Goal: Transaction & Acquisition: Purchase product/service

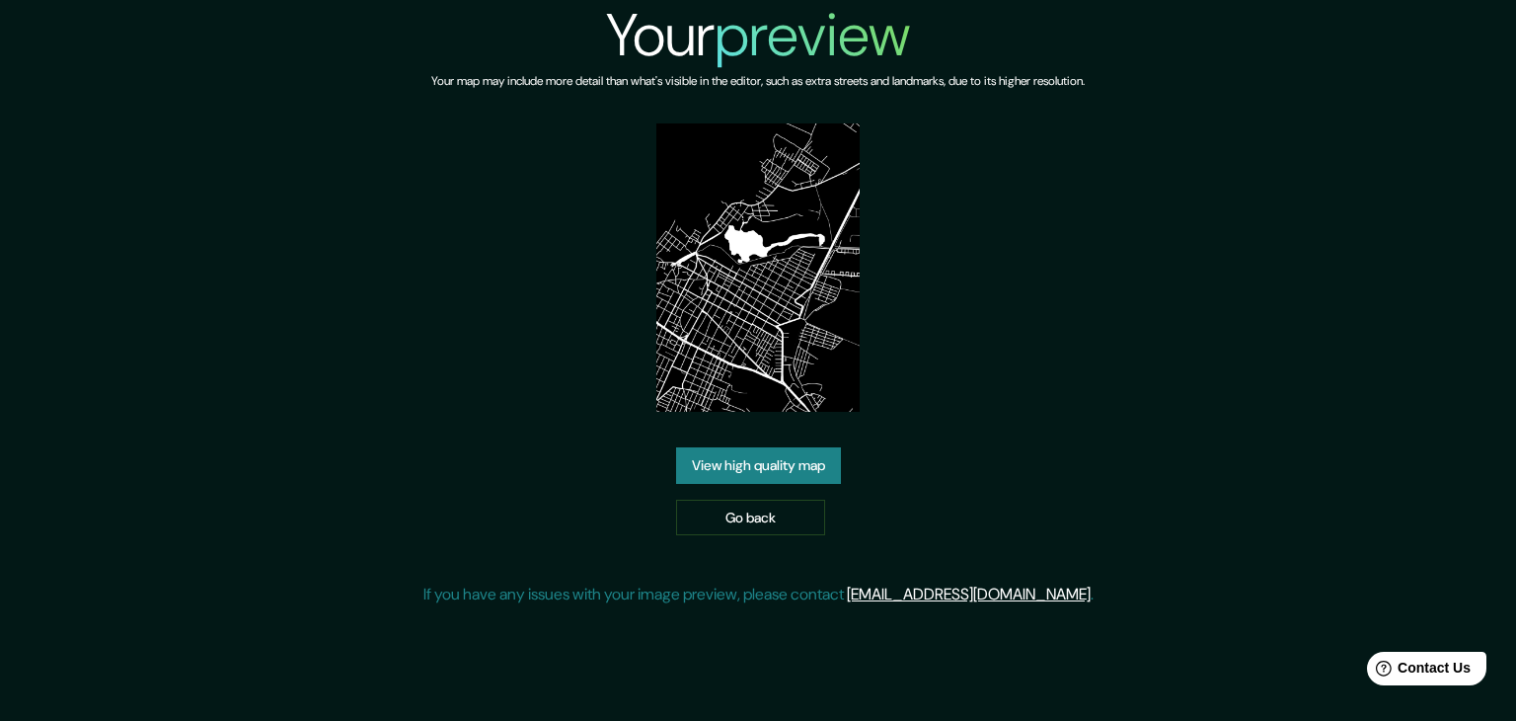
click at [786, 476] on link "View high quality map" at bounding box center [758, 465] width 165 height 37
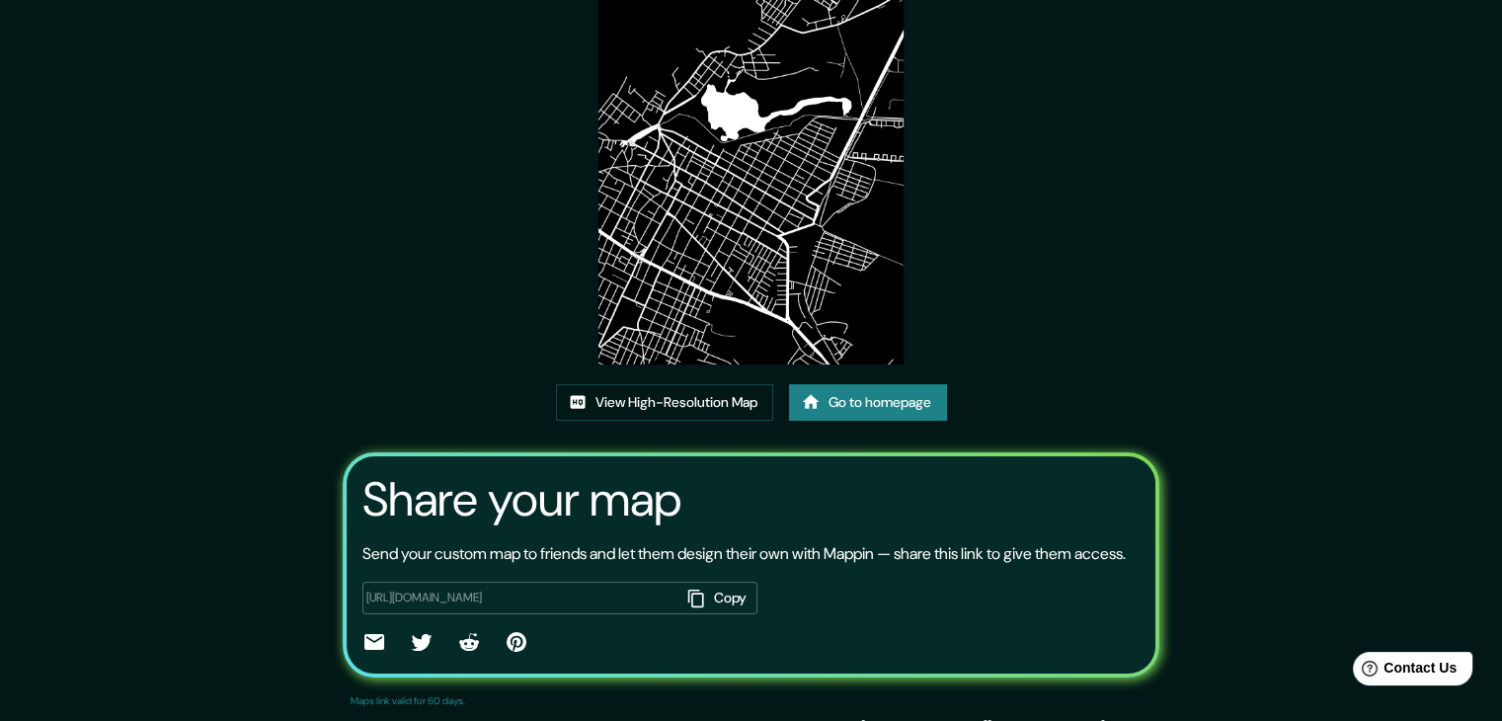
scroll to position [197, 0]
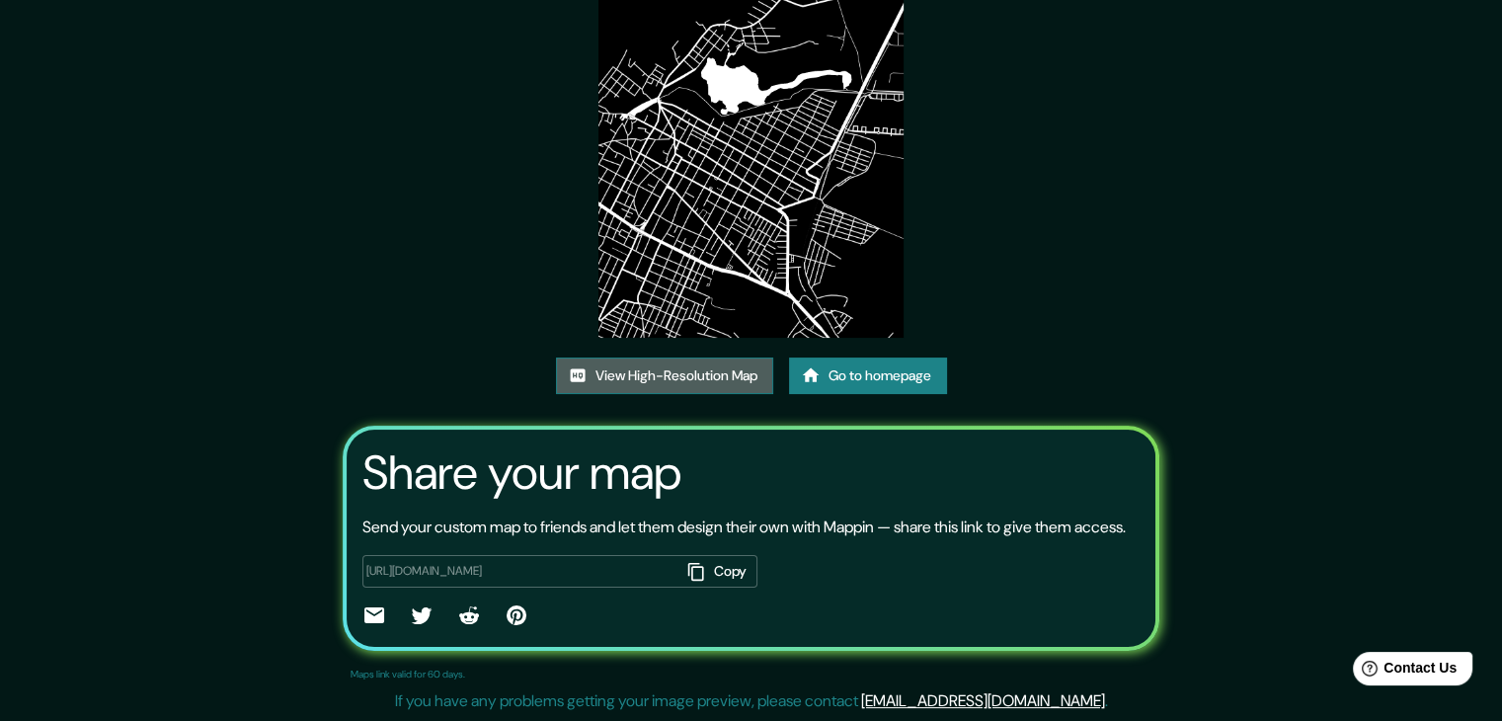
click at [673, 359] on link "View High-Resolution Map" at bounding box center [664, 375] width 217 height 37
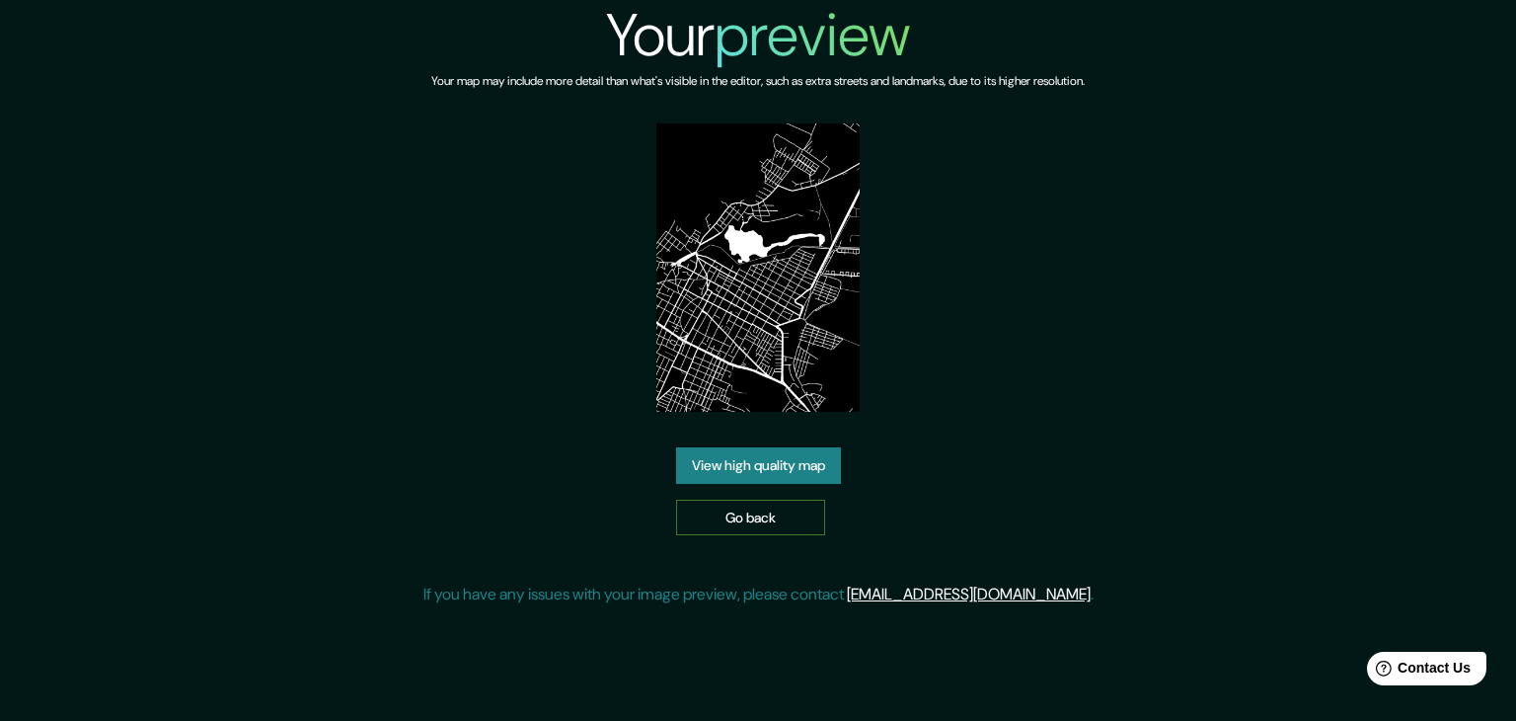
click at [775, 518] on link "Go back" at bounding box center [750, 518] width 149 height 37
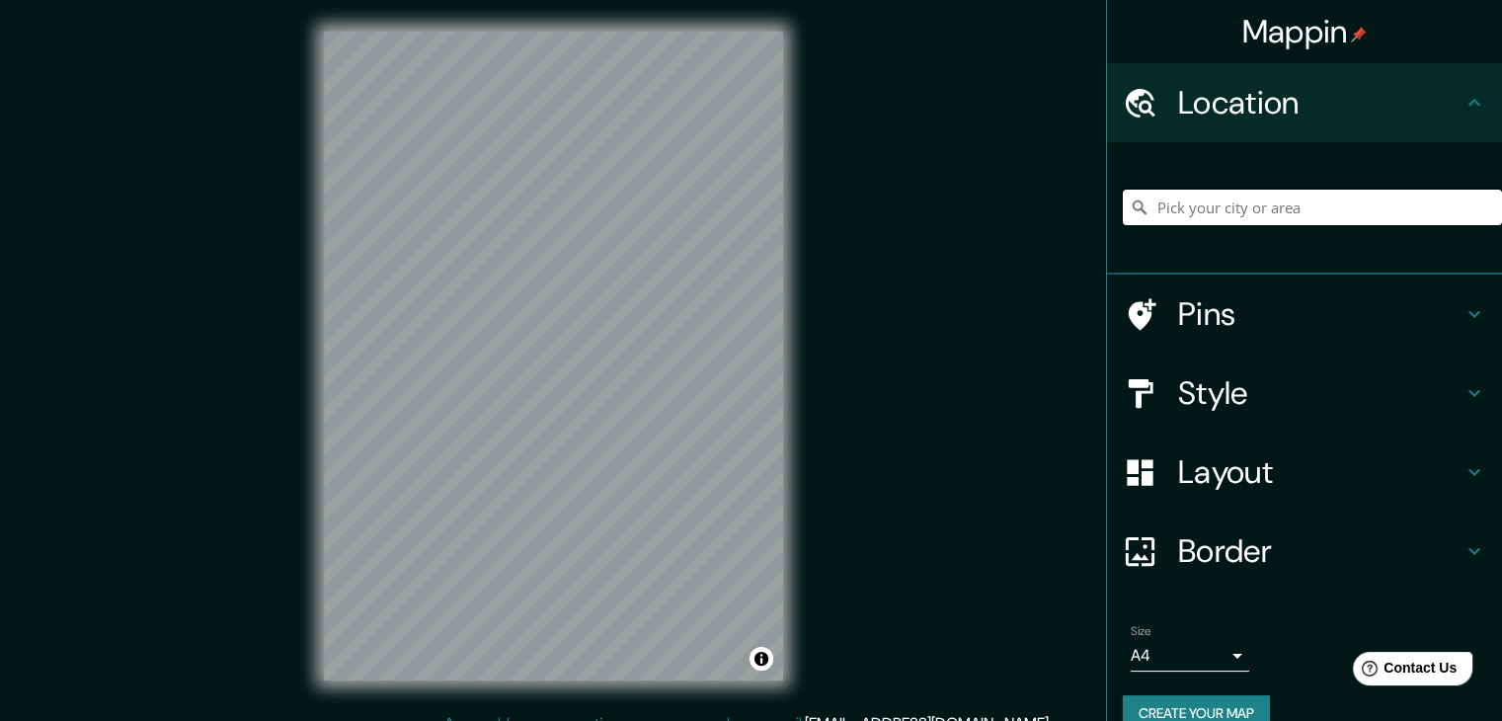
click at [1217, 212] on input "Pick your city or area" at bounding box center [1312, 208] width 379 height 36
type input "[GEOGRAPHIC_DATA], [GEOGRAPHIC_DATA], [GEOGRAPHIC_DATA]"
click at [1294, 384] on h4 "Style" at bounding box center [1320, 392] width 284 height 39
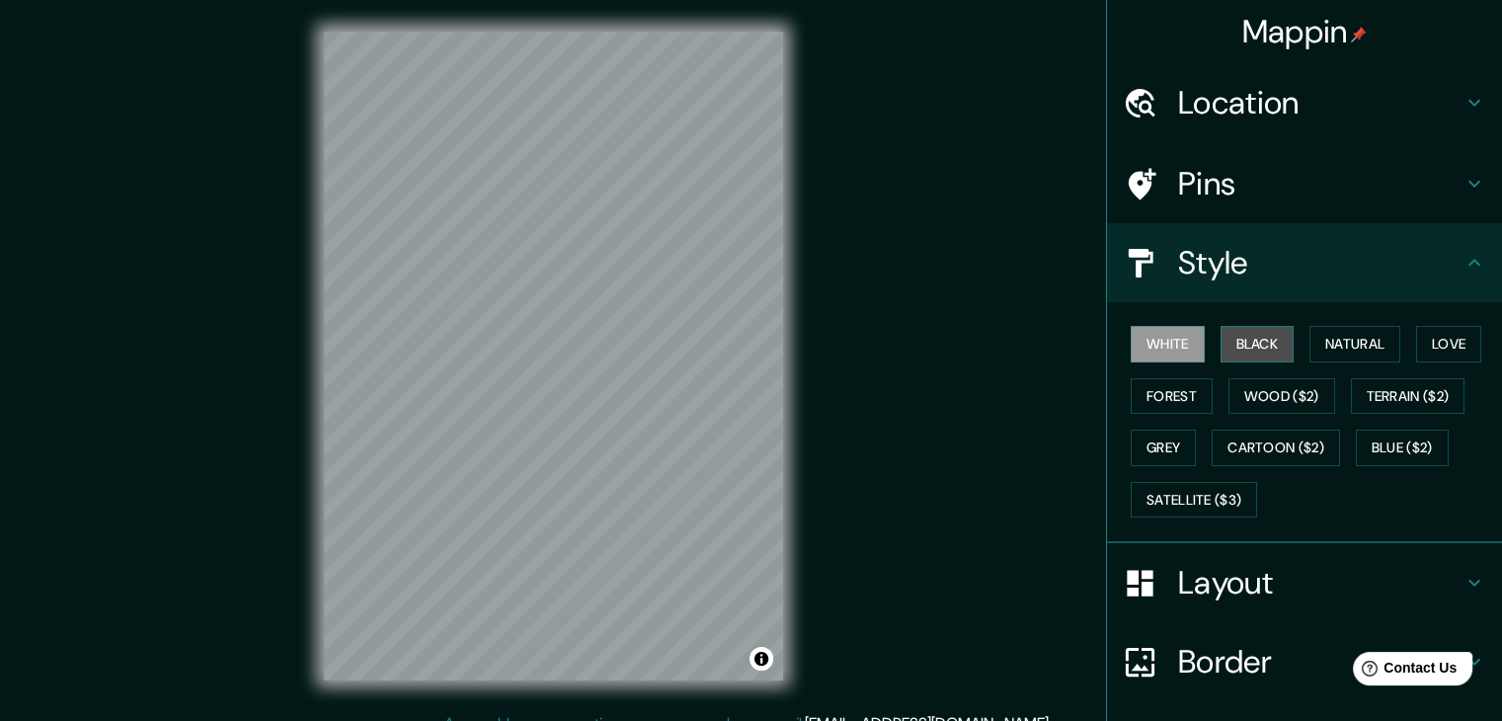
click at [1220, 338] on button "Black" at bounding box center [1257, 344] width 74 height 37
click at [1176, 341] on button "White" at bounding box center [1167, 344] width 74 height 37
click at [104, 90] on div "Mappin Location Zacapu, Michoacán, México Zacapu Michoacán, México Calle Zacapu…" at bounding box center [751, 371] width 1502 height 743
drag, startPoint x: 1335, startPoint y: 0, endPoint x: 1025, endPoint y: 107, distance: 327.8
click at [1027, 107] on div "Mappin Location Zacapu, Michoacán, México Zacapu Michoacán, México Calle Zacapu…" at bounding box center [751, 371] width 1502 height 743
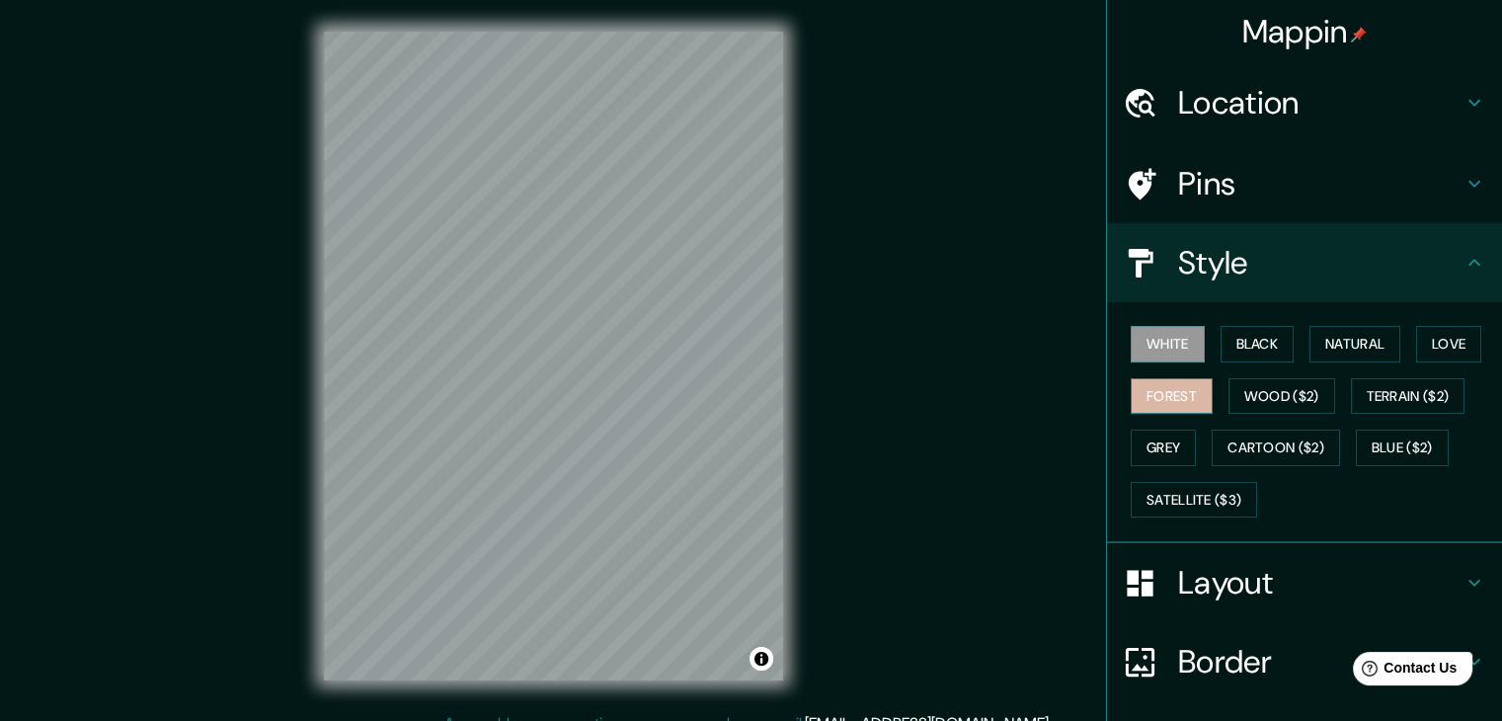
click at [1159, 388] on button "Forest" at bounding box center [1171, 396] width 82 height 37
click at [1157, 349] on button "White" at bounding box center [1167, 344] width 74 height 37
click at [1177, 443] on button "Grey" at bounding box center [1162, 447] width 65 height 37
click at [1170, 399] on button "Forest" at bounding box center [1171, 396] width 82 height 37
click at [1177, 352] on button "White" at bounding box center [1167, 344] width 74 height 37
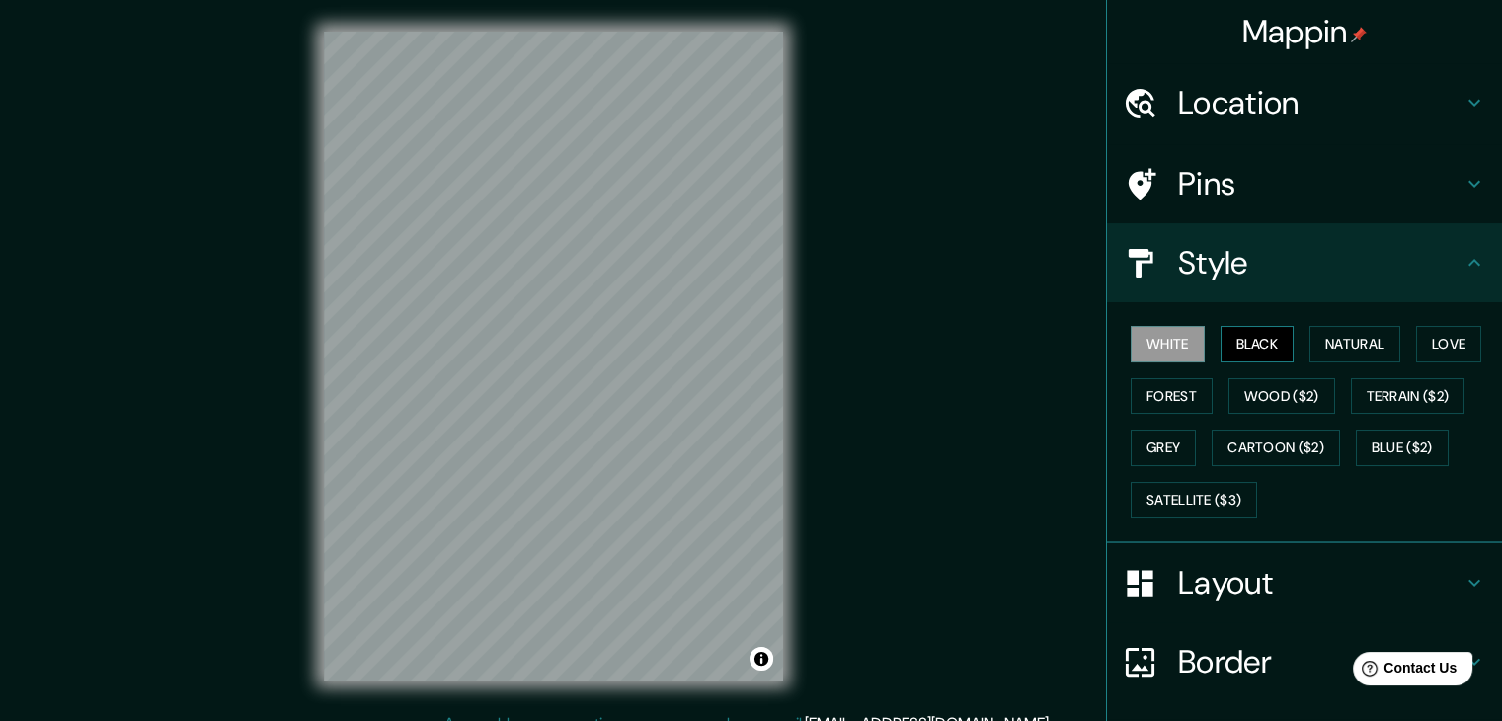
click at [1241, 339] on button "Black" at bounding box center [1257, 344] width 74 height 37
click at [1162, 395] on button "Forest" at bounding box center [1171, 396] width 82 height 37
click at [1155, 431] on button "Grey" at bounding box center [1162, 447] width 65 height 37
